Goal: Transaction & Acquisition: Purchase product/service

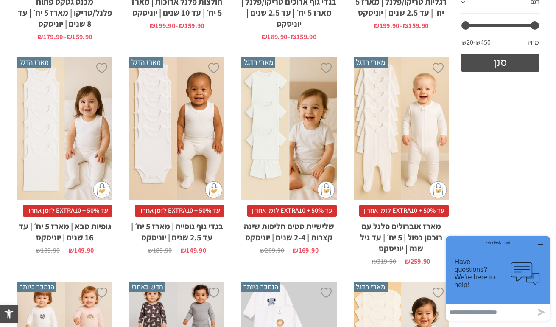
scroll to position [373, 0]
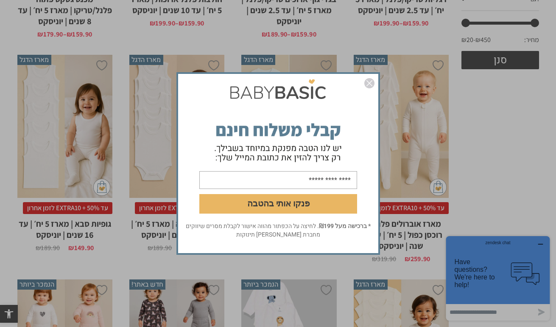
click at [367, 81] on img "סגור" at bounding box center [369, 83] width 10 height 10
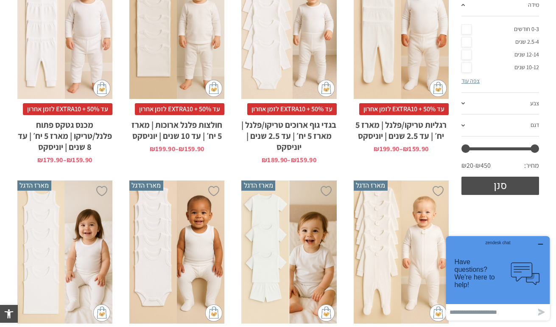
scroll to position [0, 0]
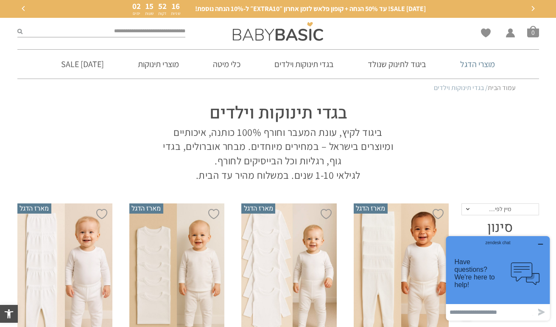
click at [488, 65] on link "מוצרי הדגל" at bounding box center [477, 64] width 60 height 29
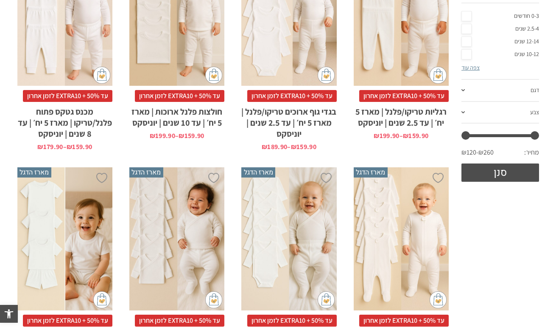
scroll to position [350, 0]
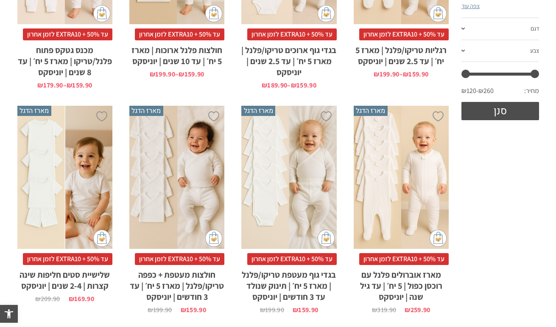
click at [168, 177] on div "x בחירת סוג בד טריקו (עונת מעבר/קיץ) פלנל (חורף)" at bounding box center [176, 177] width 95 height 143
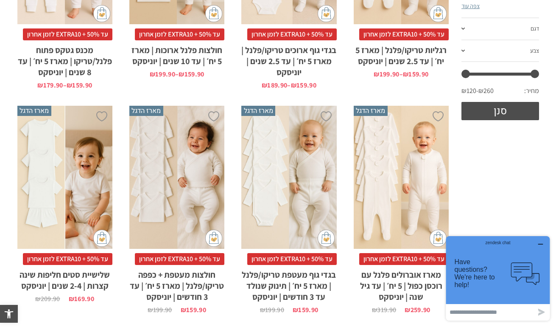
click at [308, 185] on div "x בחירת סוג בד טריקו (עונת מעבר/קיץ) פלנל (חורף)" at bounding box center [288, 177] width 95 height 143
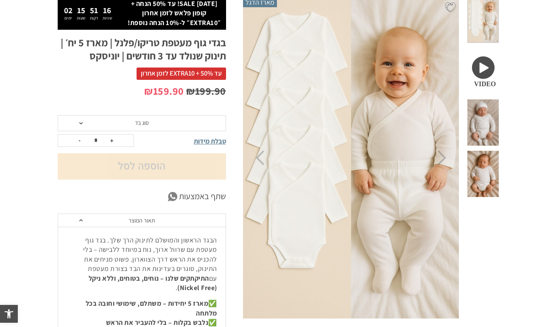
scroll to position [3, 0]
